Goal: Check status

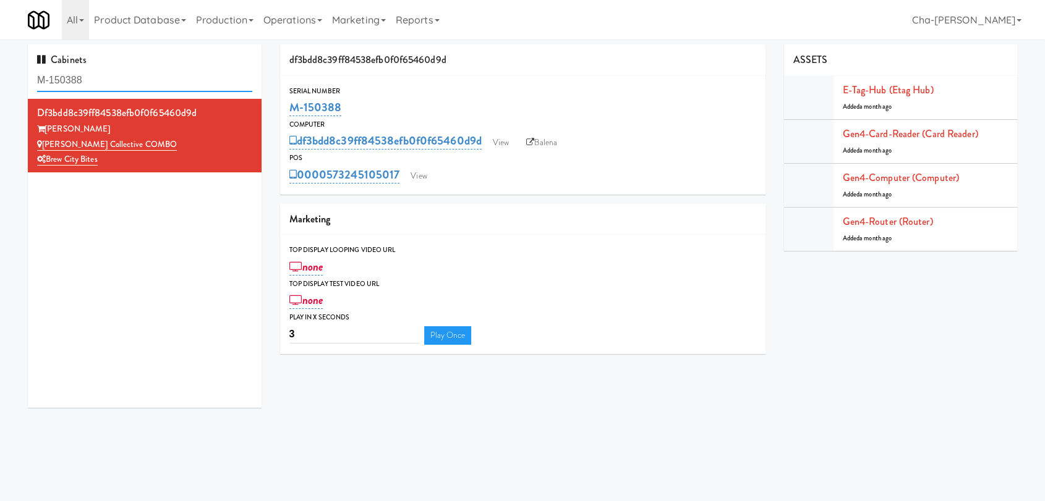
click at [106, 87] on input "M-150388" at bounding box center [144, 80] width 215 height 23
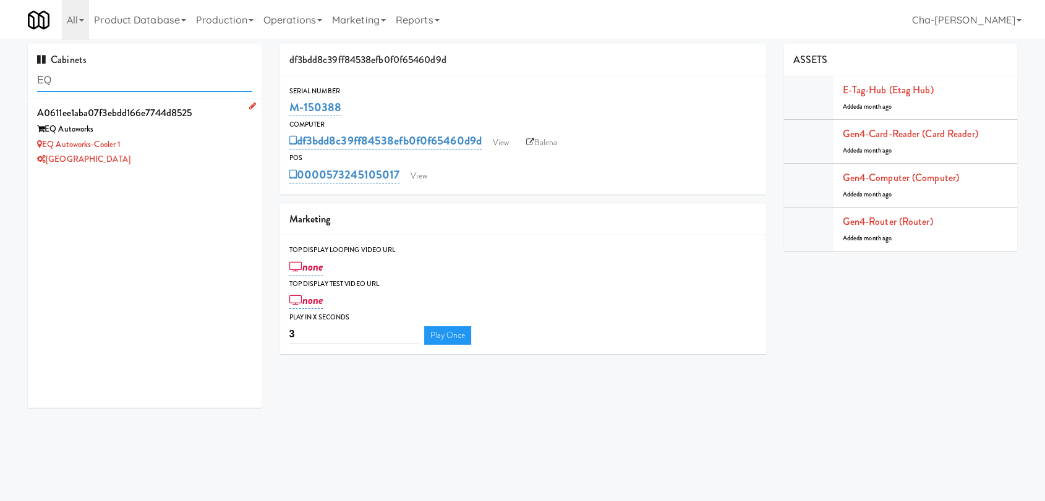
type input "EQ"
click at [159, 154] on div "[GEOGRAPHIC_DATA]" at bounding box center [144, 159] width 215 height 15
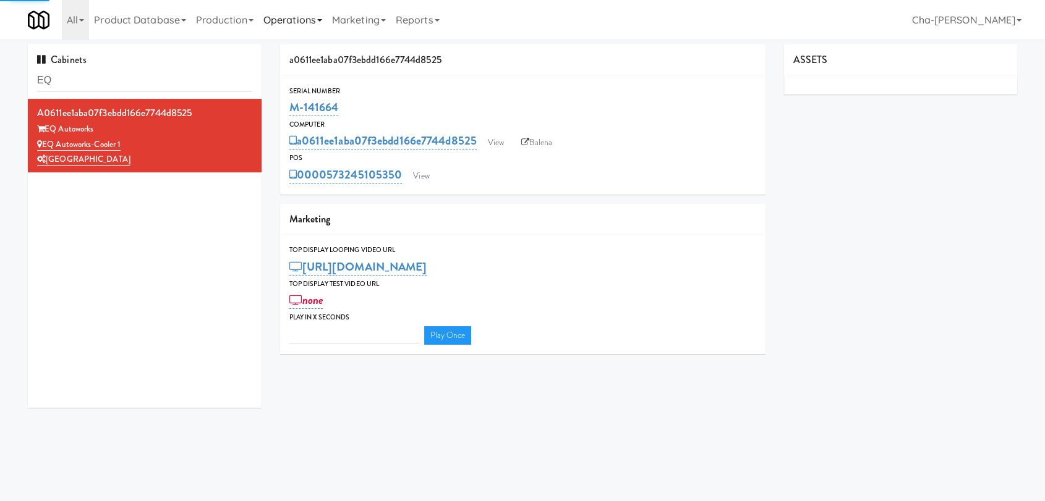
type input "3"
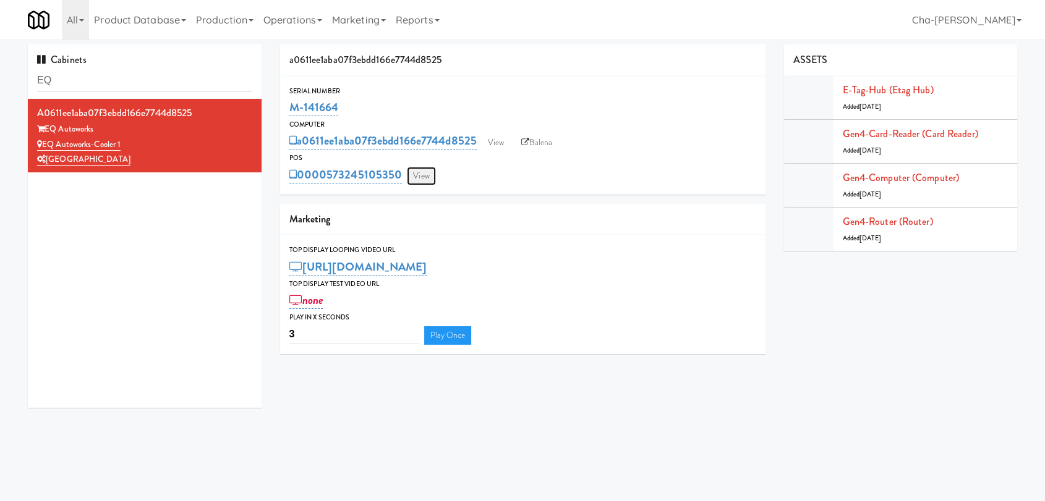
click at [428, 177] on link "View" at bounding box center [421, 176] width 28 height 19
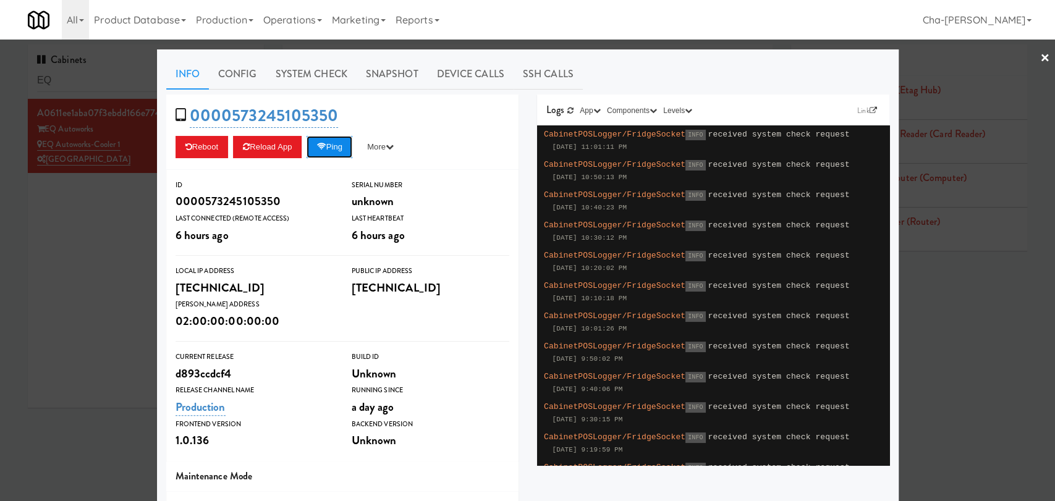
click at [326, 152] on button "Ping" at bounding box center [330, 147] width 46 height 22
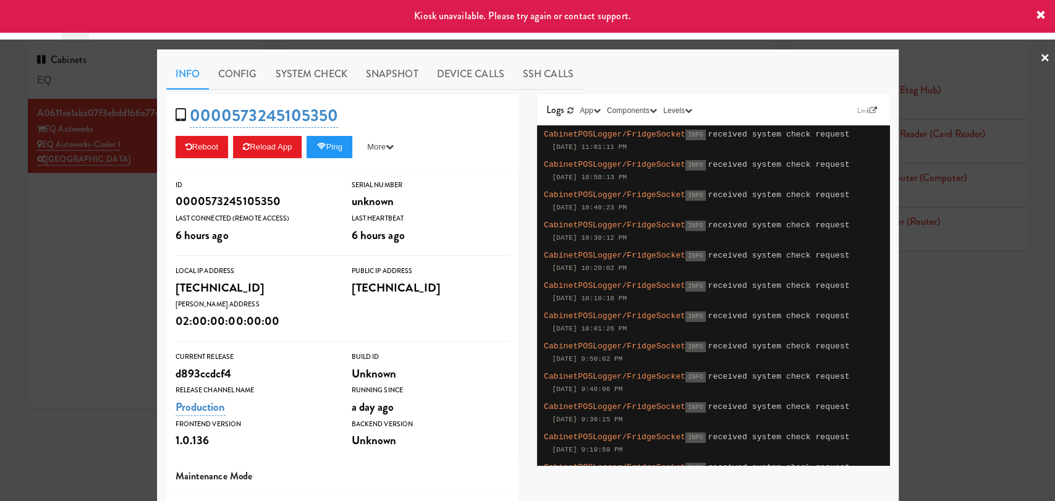
click at [124, 286] on div at bounding box center [527, 250] width 1055 height 501
